Goal: Find specific page/section: Find specific page/section

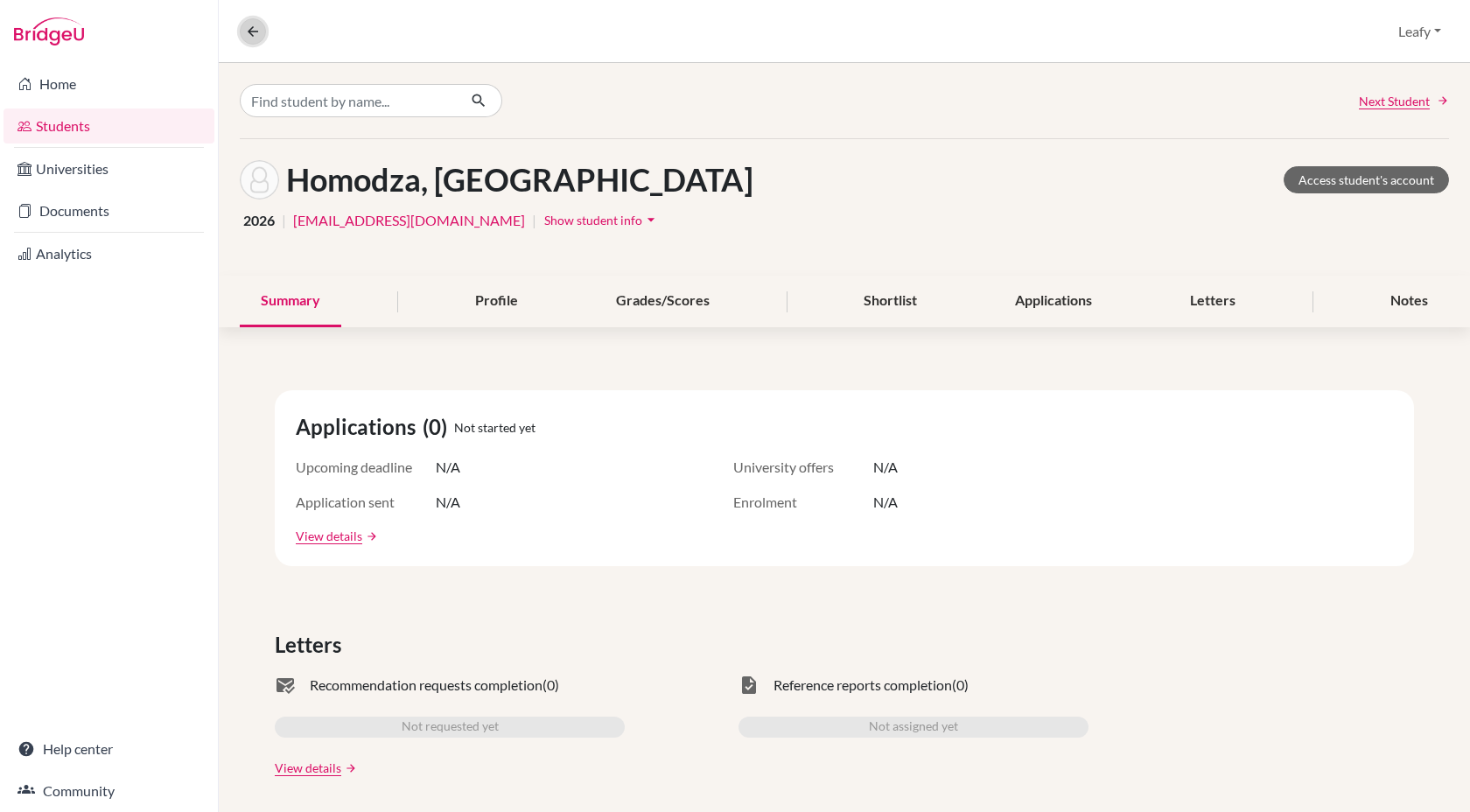
click at [259, 32] on icon at bounding box center [253, 32] width 16 height 16
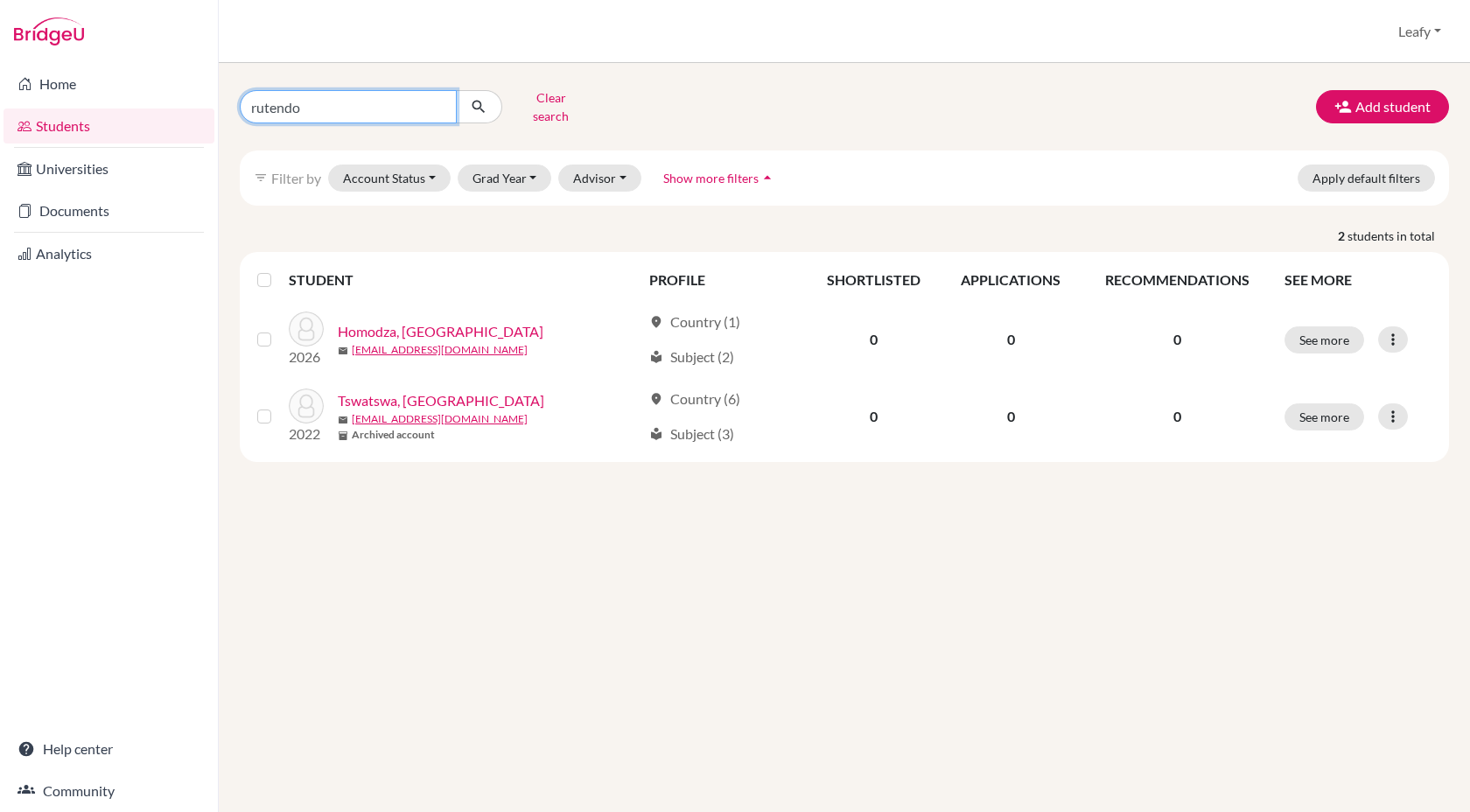
click at [368, 109] on input "rutendo" at bounding box center [348, 106] width 217 height 33
drag, startPoint x: 368, startPoint y: 109, endPoint x: 276, endPoint y: 109, distance: 92.0
click at [278, 109] on input "rutendo" at bounding box center [348, 106] width 217 height 33
type input "blessed"
click button "submit" at bounding box center [479, 106] width 46 height 33
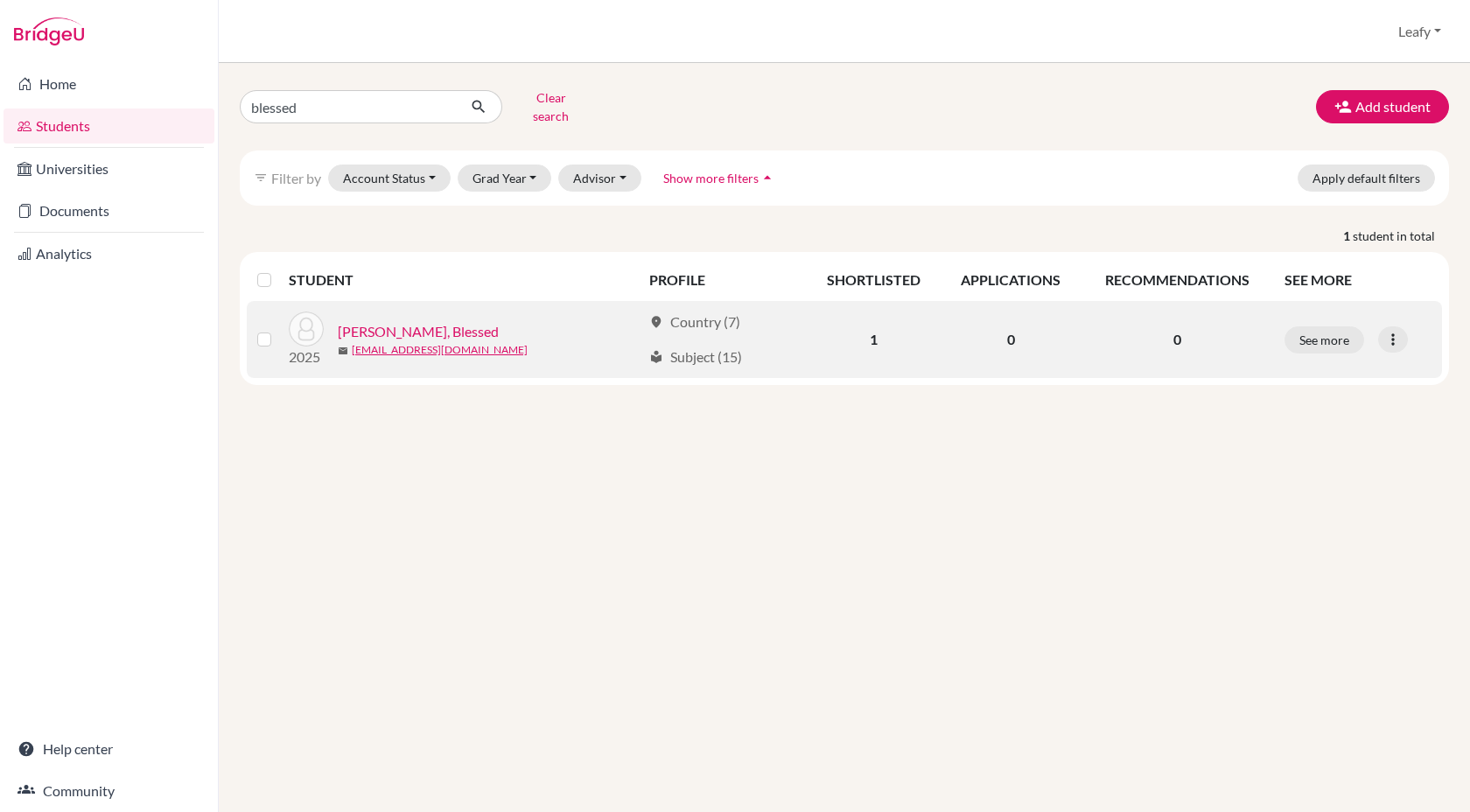
click at [413, 321] on link "[PERSON_NAME], Blessed" at bounding box center [418, 331] width 161 height 21
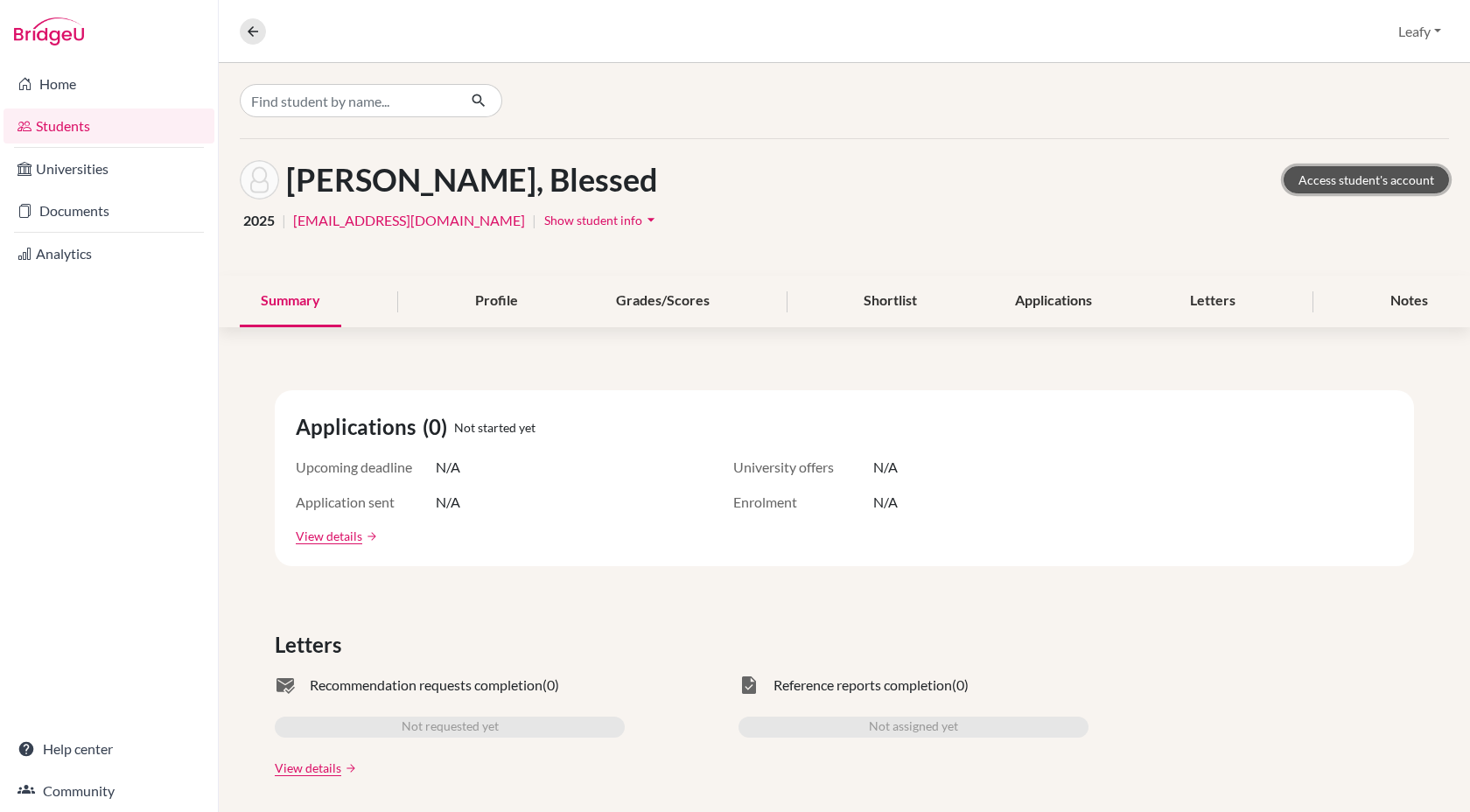
click at [1340, 179] on link "Access student's account" at bounding box center [1366, 179] width 165 height 27
